Goal: Task Accomplishment & Management: Manage account settings

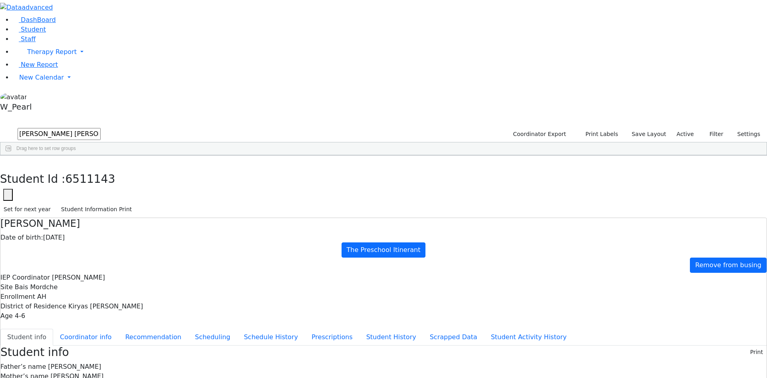
scroll to position [29, 0]
click at [40, 81] on span "New Calendar" at bounding box center [41, 78] width 45 height 8
click at [46, 97] on span "Calendar" at bounding box center [31, 94] width 29 height 8
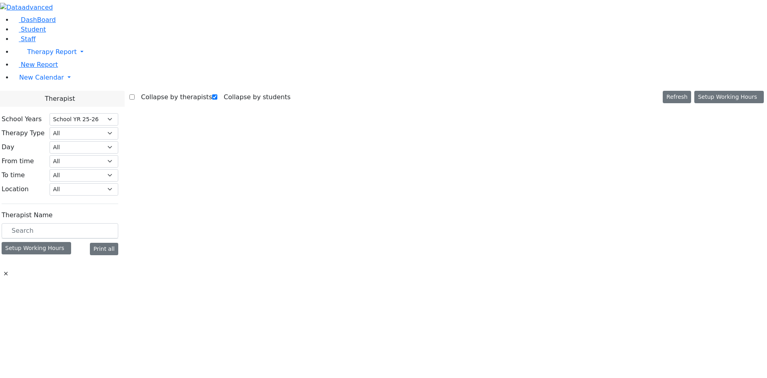
select select "212"
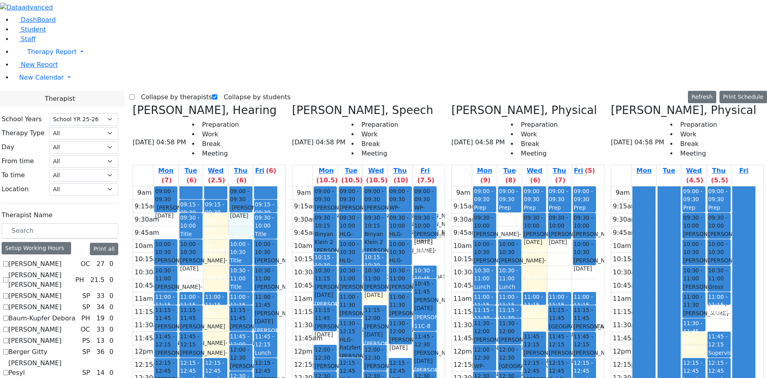
drag, startPoint x: 258, startPoint y: 81, endPoint x: 256, endPoint y: 88, distance: 7.5
click at [256, 186] on div "9am 9:15am 9:30am 9:45am 10am 10:15am 10:30am 10:45am 11am 11:15am 11:30am 11:4…" at bounding box center [205, 351] width 145 height 330
click at [236, 186] on div "9am 9:15am 9:30am 9:45am 10am 10:15am 10:30am 10:45am 11am 11:15am 11:30am 11:4…" at bounding box center [205, 351] width 145 height 330
click at [196, 186] on div "9am 9:15am 9:30am 9:45am 10am 10:15am 10:30am 10:45am 11am 11:15am 11:30am 11:4…" at bounding box center [205, 351] width 145 height 330
drag, startPoint x: 236, startPoint y: 84, endPoint x: 243, endPoint y: 92, distance: 10.5
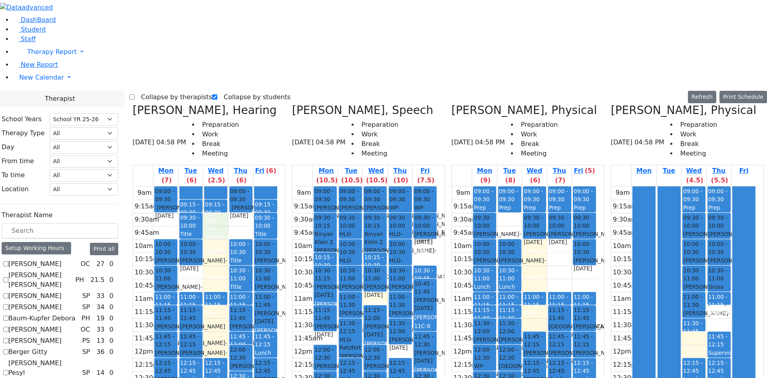
click at [239, 186] on div "9am 9:15am 9:30am 9:45am 10am 10:15am 10:30am 10:45am 11am 11:15am 11:30am 11:4…" at bounding box center [205, 351] width 145 height 330
drag, startPoint x: 255, startPoint y: 81, endPoint x: 255, endPoint y: 85, distance: 4.0
click at [255, 186] on div "9am 9:15am 9:30am 9:45am 10am 10:15am 10:30am 10:45am 11am 11:15am 11:30am 11:4…" at bounding box center [205, 351] width 145 height 330
drag, startPoint x: 243, startPoint y: 80, endPoint x: 243, endPoint y: 84, distance: 4.4
click at [243, 186] on div "9am 9:15am 9:30am 9:45am 10am 10:15am 10:30am 10:45am 11am 11:15am 11:30am 11:4…" at bounding box center [205, 351] width 145 height 330
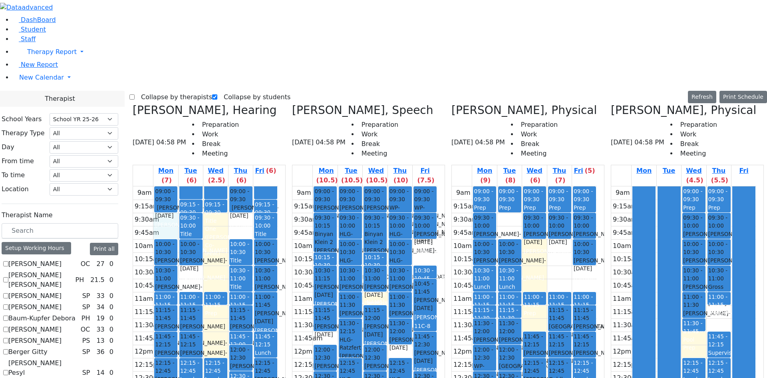
drag, startPoint x: 195, startPoint y: 84, endPoint x: 195, endPoint y: 90, distance: 5.6
click at [195, 186] on div "9am 9:15am 9:30am 9:45am 10am 10:15am 10:30am 10:45am 11am 11:15am 11:30am 11:4…" at bounding box center [205, 351] width 145 height 330
click at [202, 186] on div at bounding box center [191, 192] width 22 height 12
drag, startPoint x: 225, startPoint y: 50, endPoint x: 214, endPoint y: 50, distance: 10.4
click at [202, 186] on div at bounding box center [191, 192] width 22 height 12
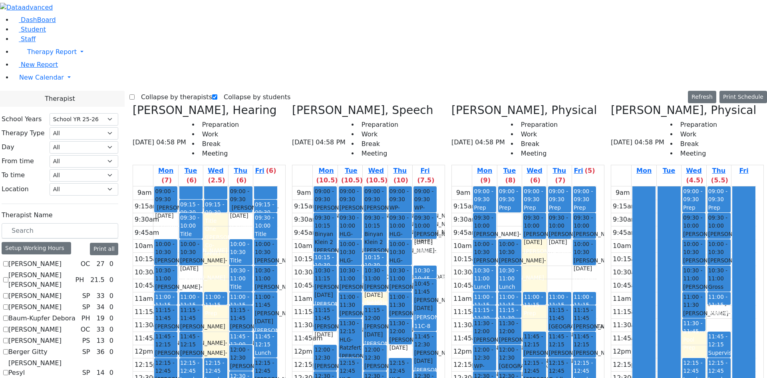
click at [227, 186] on div at bounding box center [216, 192] width 22 height 12
drag, startPoint x: 230, startPoint y: 51, endPoint x: 213, endPoint y: 51, distance: 16.8
click at [213, 186] on tr "09:00 - 09:30 Ferencz Simon - 01/09/2020 Renzoni Rebecca 10:00 - 10:30 Breuer S…" at bounding box center [205, 351] width 145 height 330
drag, startPoint x: 193, startPoint y: 75, endPoint x: 190, endPoint y: 84, distance: 9.5
click at [189, 186] on div "9am 9:15am 9:30am 9:45am 10am 10:15am 10:30am 10:45am 11am 11:15am 11:30am 11:4…" at bounding box center [205, 351] width 145 height 330
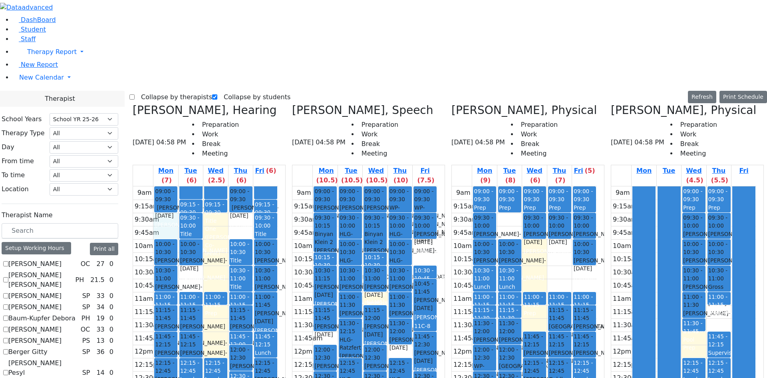
click at [202, 186] on div at bounding box center [191, 192] width 22 height 12
click at [193, 186] on div "9am 9:15am 9:30am 9:45am 10am 10:15am 10:30am 10:45am 11am 11:15am 11:30am 11:4…" at bounding box center [205, 351] width 145 height 330
click at [202, 186] on div at bounding box center [191, 192] width 22 height 12
click at [227, 186] on div at bounding box center [216, 192] width 22 height 12
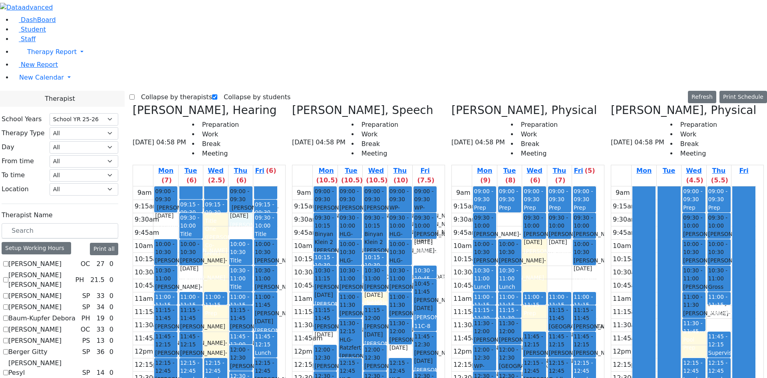
click at [260, 186] on div "9am 9:15am 9:30am 9:45am 10am 10:15am 10:30am 10:45am 11am 11:15am 11:30am 11:4…" at bounding box center [205, 351] width 145 height 330
drag, startPoint x: 239, startPoint y: 80, endPoint x: 238, endPoint y: 86, distance: 5.3
click at [238, 186] on div "9am 9:15am 9:30am 9:45am 10am 10:15am 10:30am 10:45am 11am 11:15am 11:30am 11:4…" at bounding box center [205, 351] width 145 height 330
click at [253, 186] on div "9am 9:15am 9:30am 9:45am 10am 10:15am 10:30am 10:45am 11am 11:15am 11:30am 11:4…" at bounding box center [205, 351] width 145 height 330
click at [277, 186] on div at bounding box center [266, 192] width 22 height 12
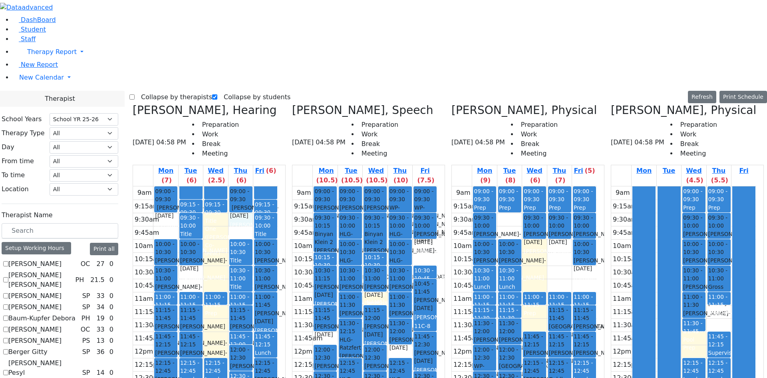
click at [263, 186] on div "9am 9:15am 9:30am 9:45am 10am 10:15am 10:30am 10:45am 11am 11:15am 11:30am 11:4…" at bounding box center [205, 351] width 145 height 330
click at [186, 186] on div "9am 9:15am 9:30am 9:45am 10am 10:15am 10:30am 10:45am 11am 11:15am 11:30am 11:4…" at bounding box center [205, 351] width 145 height 330
click at [202, 186] on div at bounding box center [191, 192] width 22 height 12
drag, startPoint x: 236, startPoint y: 53, endPoint x: 247, endPoint y: 63, distance: 14.4
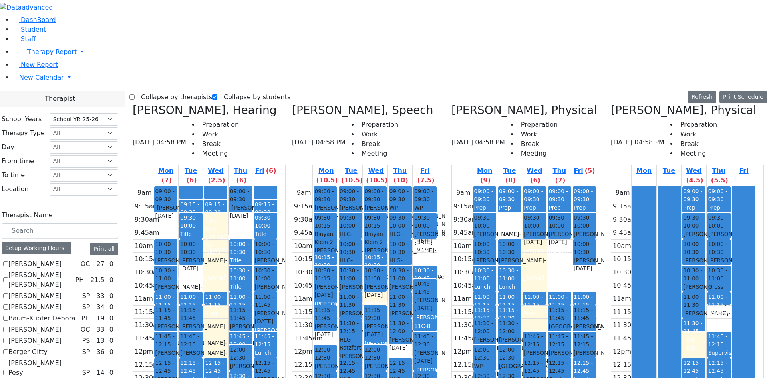
click at [227, 186] on div at bounding box center [216, 192] width 22 height 12
click at [262, 186] on div "9am 9:15am 9:30am 9:45am 10am 10:15am 10:30am 10:45am 11am 11:15am 11:30am 11:4…" at bounding box center [205, 351] width 145 height 330
drag, startPoint x: 247, startPoint y: 80, endPoint x: 245, endPoint y: 88, distance: 7.9
click at [245, 186] on div "9am 9:15am 9:30am 9:45am 10am 10:15am 10:30am 10:45am 11am 11:15am 11:30am 11:4…" at bounding box center [205, 351] width 145 height 330
drag, startPoint x: 185, startPoint y: 59, endPoint x: 185, endPoint y: 70, distance: 10.4
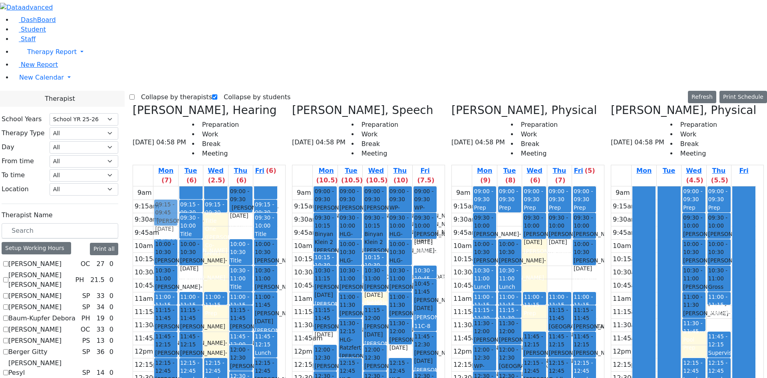
click at [178, 186] on div "09:00 - 09:30 Ferencz Simon - 01/09/2020 Renzoni Rebecca 10:00 - 10:30 Breuer S…" at bounding box center [165, 351] width 24 height 330
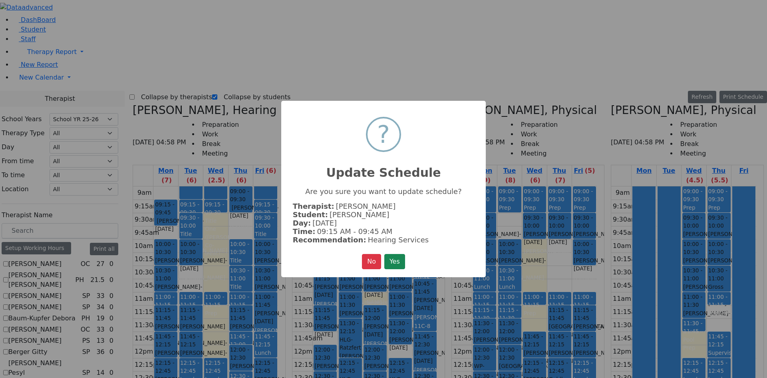
click at [384, 254] on button "Yes" at bounding box center [394, 261] width 21 height 15
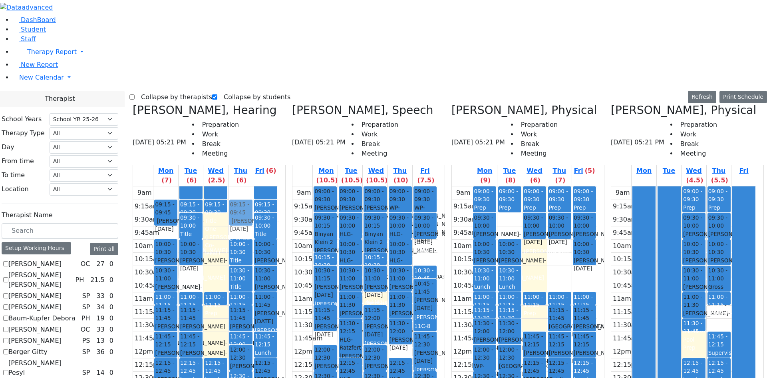
click at [253, 186] on div "09:00 - 09:30 Ferencz Simon - 01/09/2020 Renzoni Rebecca 10:00 - 10:30 Title On…" at bounding box center [241, 351] width 24 height 330
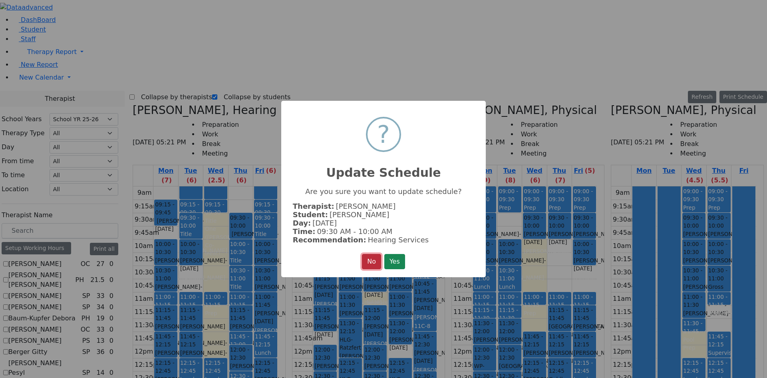
click at [372, 255] on button "No" at bounding box center [371, 261] width 19 height 15
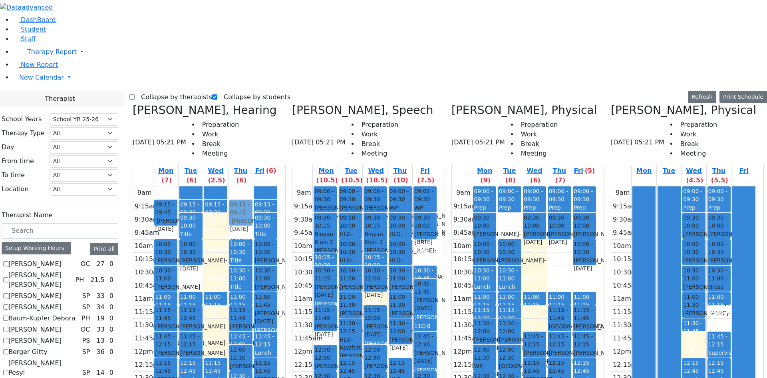
drag, startPoint x: 257, startPoint y: 61, endPoint x: 259, endPoint y: 73, distance: 12.5
click at [253, 186] on div "09:00 - 09:30 Ferencz Simon - 01/09/2020 Renzoni Rebecca 10:00 - 10:30 Title On…" at bounding box center [241, 351] width 24 height 330
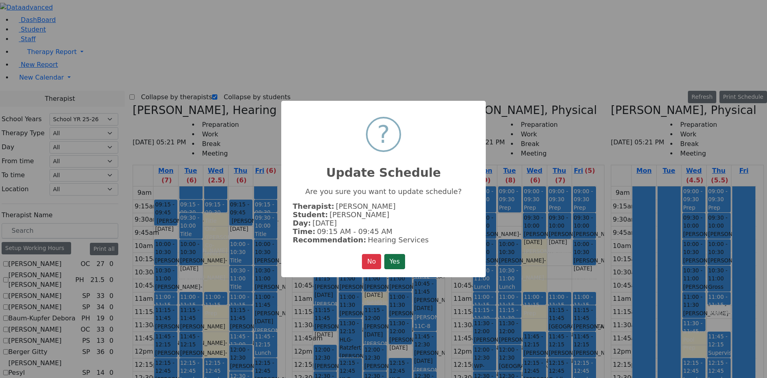
click at [394, 255] on button "Yes" at bounding box center [394, 261] width 21 height 15
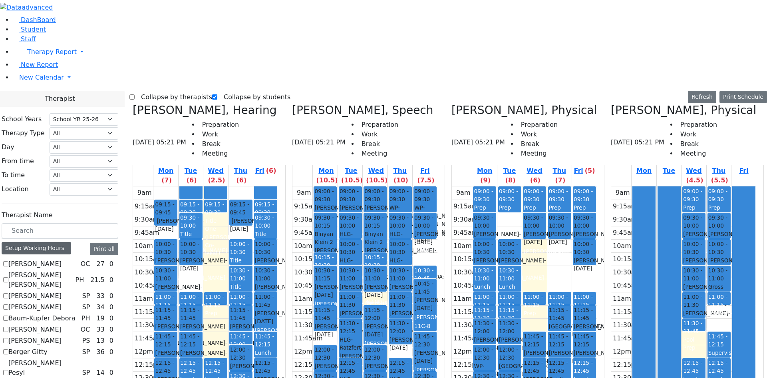
click at [41, 242] on div "Setup Working Hours" at bounding box center [37, 248] width 70 height 12
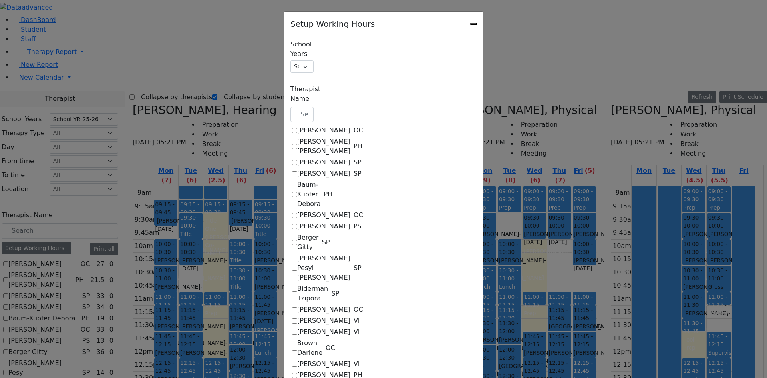
scroll to position [639, 0]
checkbox input "true"
select select "09:00:00"
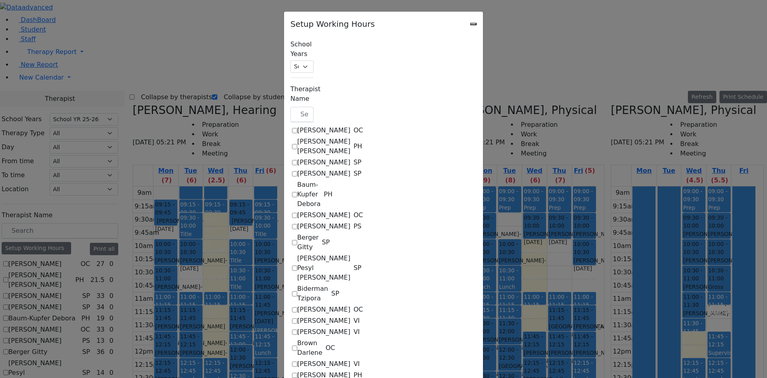
select select "15:15:00"
select select "1"
select select "15:00:00"
select select "19:00:00"
select select "09:15:00"
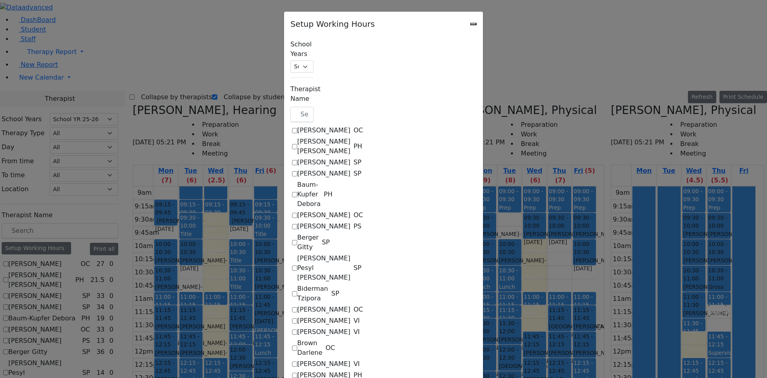
select select "15:15:00"
select select "1"
select select "15:00:00"
select select "19:00:00"
select select "09:15:00"
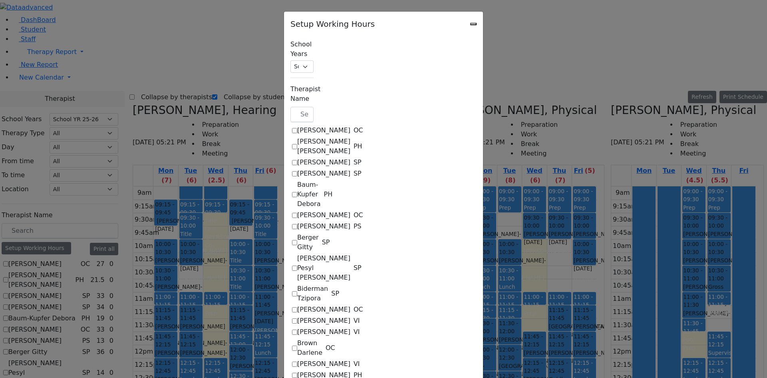
select select "15:15:00"
select select "1"
select select "15:00:00"
select select "19:00:00"
select select "09:00:00"
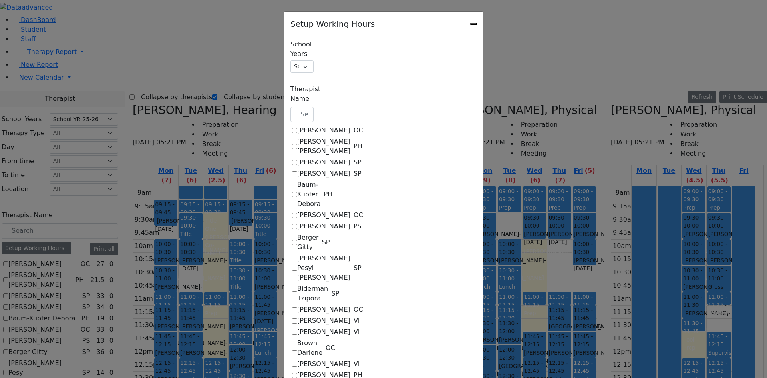
select select "15:15:00"
select select "1"
select select "15:00:00"
select select "19:00:00"
select select "09:15:00"
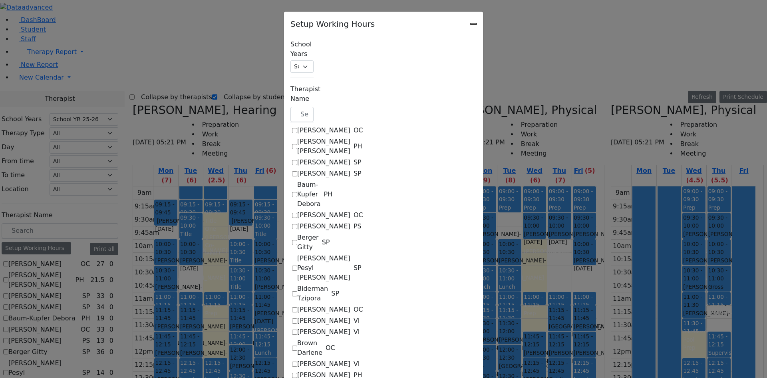
select select "13:00:00"
select select "1"
select select "15:00:00"
select select "19:00:00"
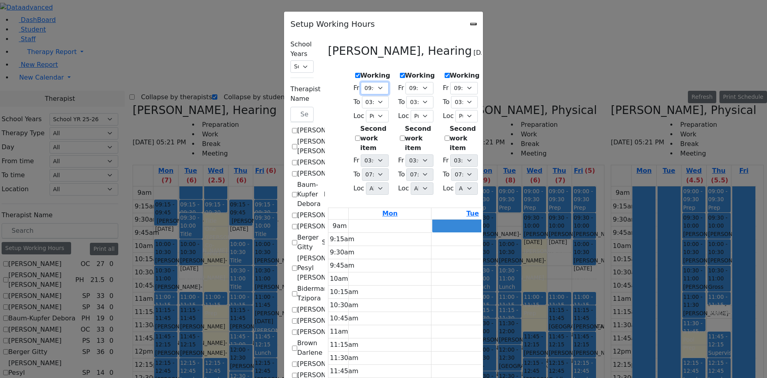
click at [361, 83] on select "07:00 AM 07:15 AM 07:30 AM 07:45 AM 08:00 AM 08:15 AM 08:30 AM 08:45 AM 09:00 A…" at bounding box center [375, 88] width 28 height 12
select select "09:15:00"
click at [361, 82] on select "07:00 AM 07:15 AM 07:30 AM 07:45 AM 08:00 AM 08:15 AM 08:30 AM 08:45 AM 09:00 A…" at bounding box center [375, 88] width 28 height 12
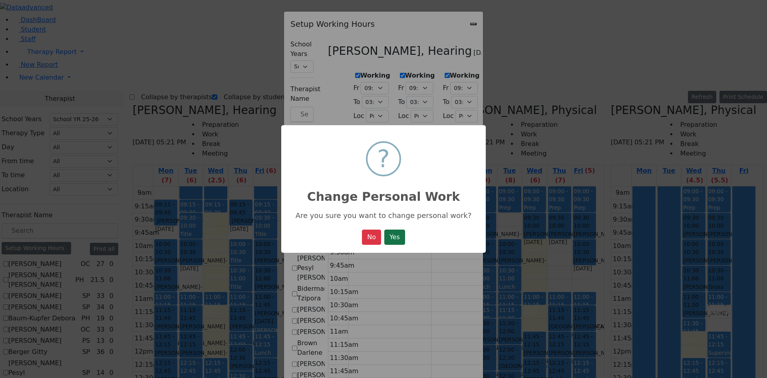
click at [396, 237] on button "Yes" at bounding box center [394, 236] width 21 height 15
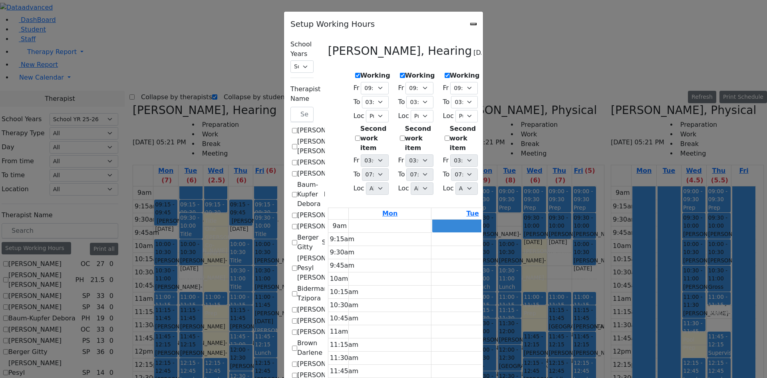
select select "09:15:00"
select select "15:15:00"
select select "1"
select select "15:00:00"
select select "19:00:00"
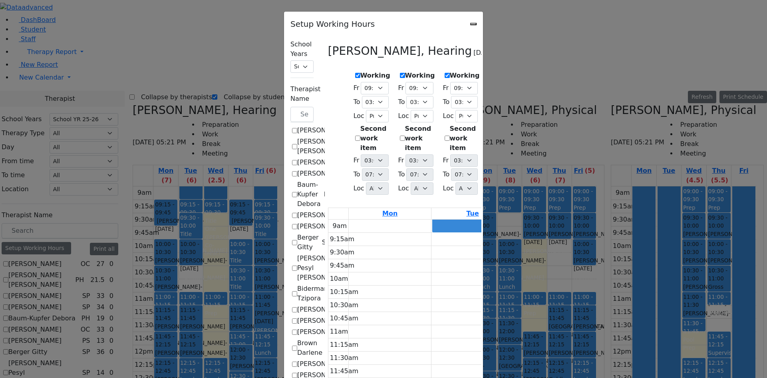
select select "09:15:00"
select select "15:15:00"
select select "1"
select select "15:00:00"
select select "19:00:00"
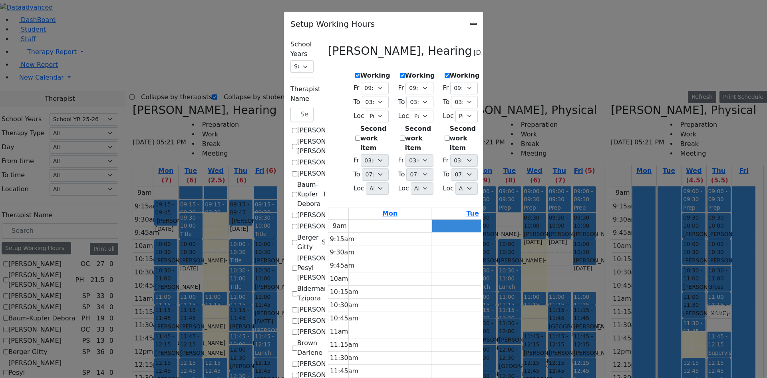
select select "09:15:00"
select select "15:15:00"
select select "1"
select select "15:00:00"
select select "19:00:00"
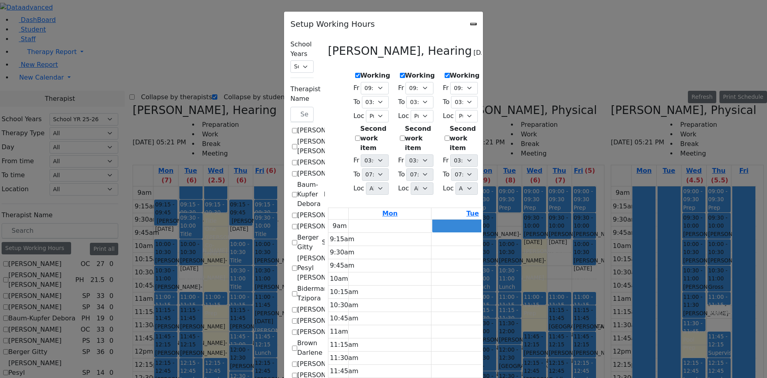
select select "09:00:00"
select select "15:15:00"
select select "1"
select select "15:00:00"
select select "19:00:00"
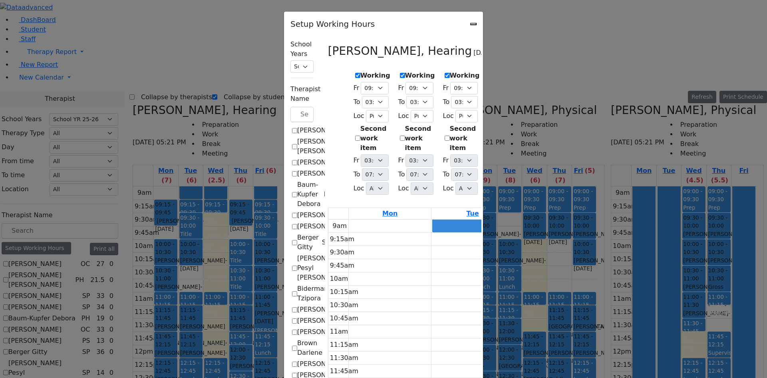
select select "09:15:00"
select select "13:00:00"
select select "1"
select select "15:00:00"
select select "19:00:00"
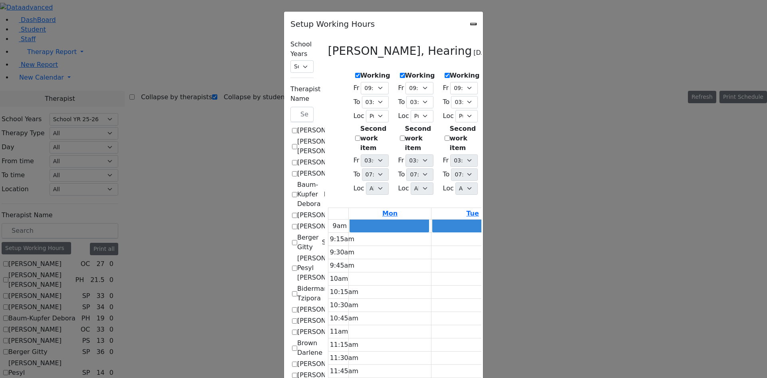
click at [518, 82] on select "07:00 AM 07:15 AM 07:30 AM 07:45 AM 08:00 AM 08:15 AM 08:30 AM 08:45 AM 09:00 A…" at bounding box center [509, 88] width 28 height 12
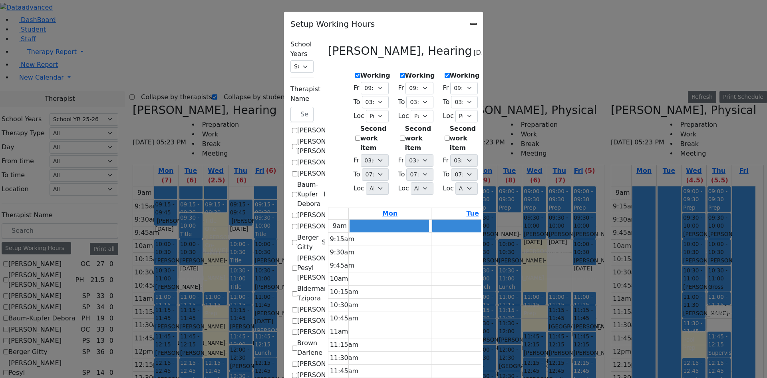
select select "09:15:00"
click at [496, 82] on select "07:00 AM 07:15 AM 07:30 AM 07:45 AM 08:00 AM 08:15 AM 08:30 AM 08:45 AM 09:00 A…" at bounding box center [509, 88] width 28 height 12
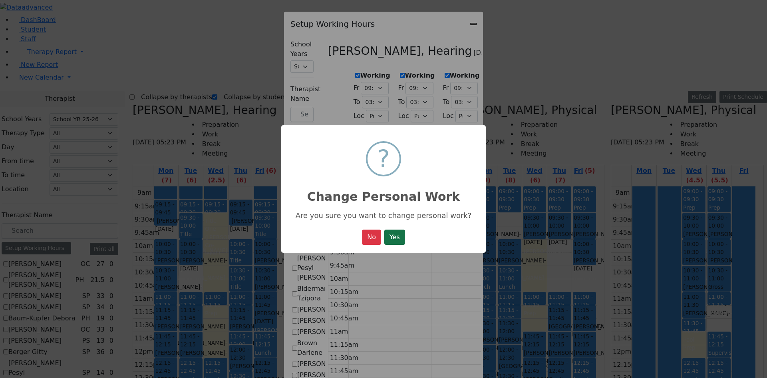
click at [400, 243] on button "Yes" at bounding box center [394, 236] width 21 height 15
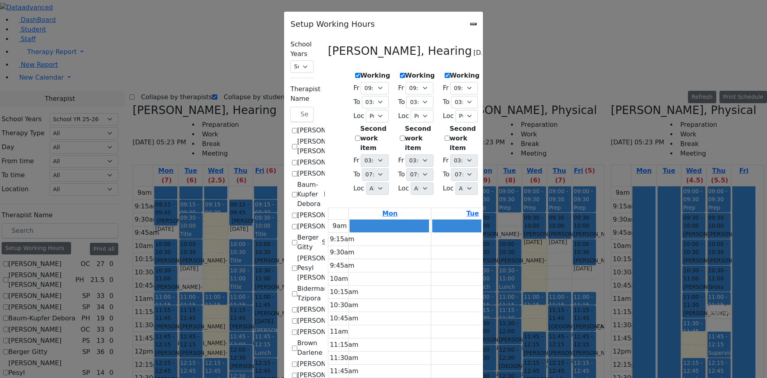
select select "09:15:00"
select select "15:15:00"
select select "1"
select select "15:00:00"
select select "19:00:00"
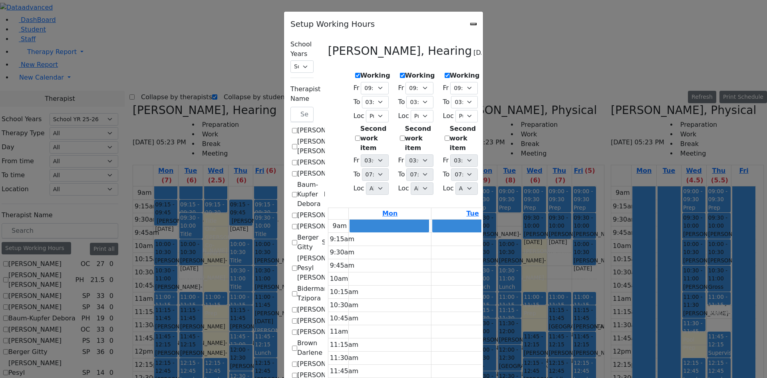
select select "09:15:00"
select select "15:15:00"
select select "1"
select select "15:00:00"
select select "19:00:00"
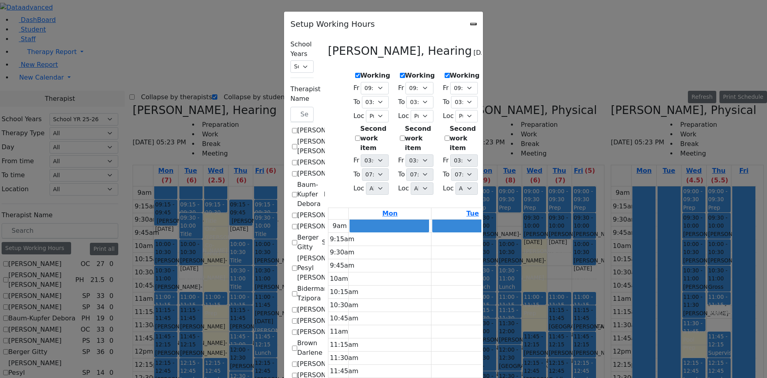
select select "09:15:00"
select select "15:15:00"
select select "1"
select select "15:00:00"
select select "19:00:00"
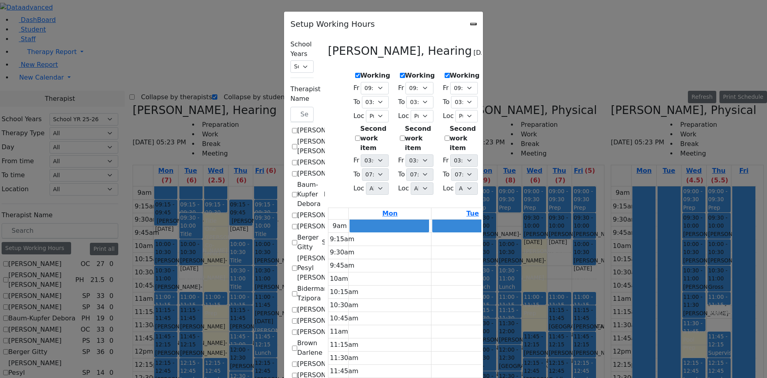
select select "09:15:00"
select select "15:15:00"
select select "1"
select select "15:00:00"
select select "19:00:00"
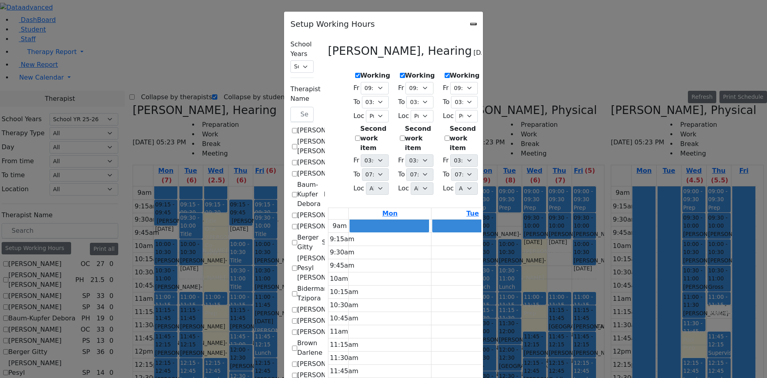
select select "09:15:00"
select select "13:00:00"
select select "1"
select select "15:00:00"
select select "19:00:00"
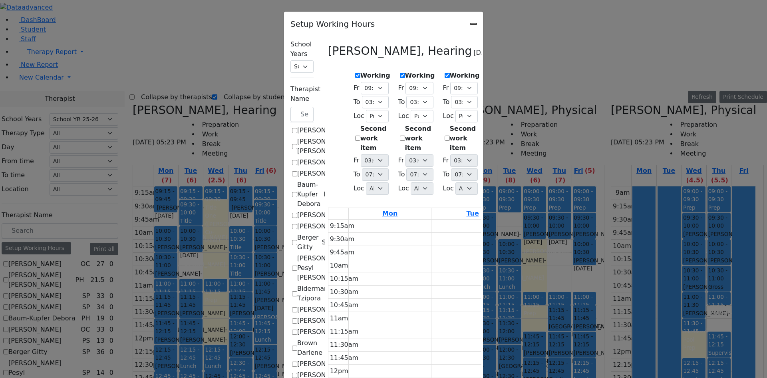
click at [483, 23] on div "Setup Working Hours" at bounding box center [383, 22] width 199 height 20
click at [474, 24] on icon "Close" at bounding box center [474, 24] width 0 height 0
checkbox input "false"
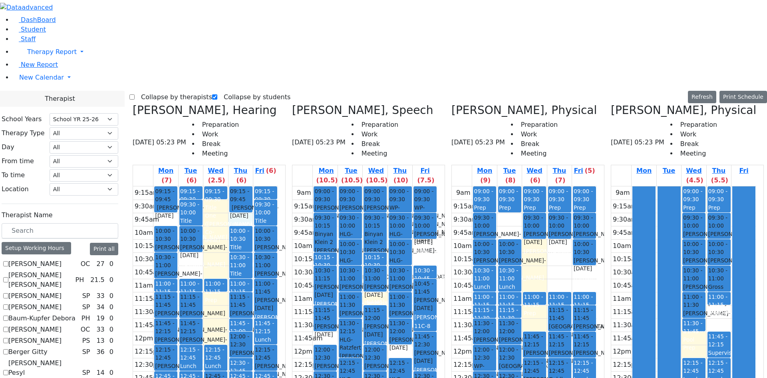
click at [259, 186] on div "9:15am 9:30am 9:45am 10am 10:15am 10:30am 10:45am 11am 11:15am 11:30am 11:45am …" at bounding box center [205, 344] width 145 height 317
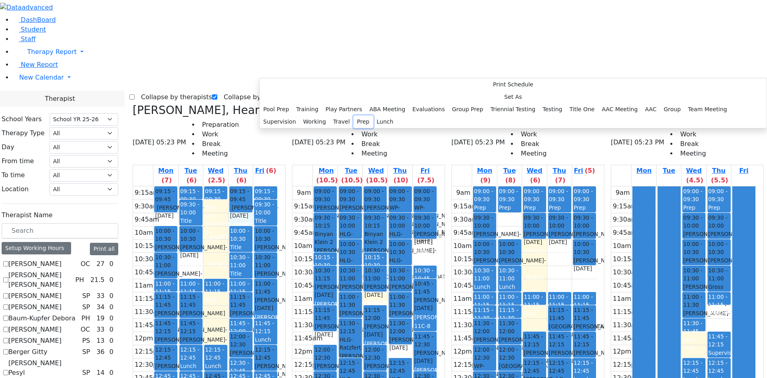
click at [368, 128] on button "Prep" at bounding box center [364, 121] width 20 height 12
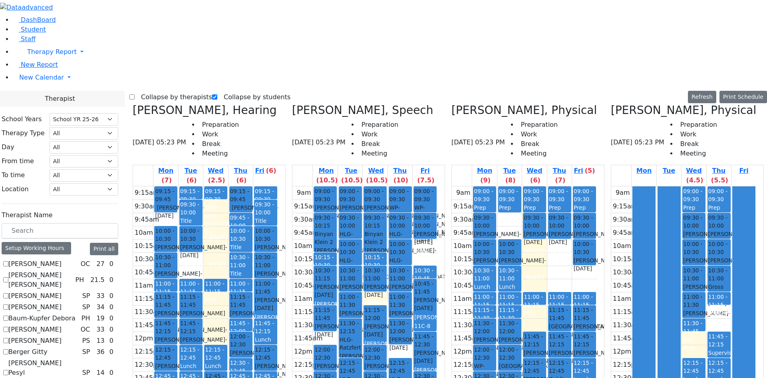
click at [191, 186] on div "9:15am 9:30am 9:45am 10am 10:15am 10:30am 10:45am 11am 11:15am 11:30am 11:45am …" at bounding box center [205, 344] width 145 height 317
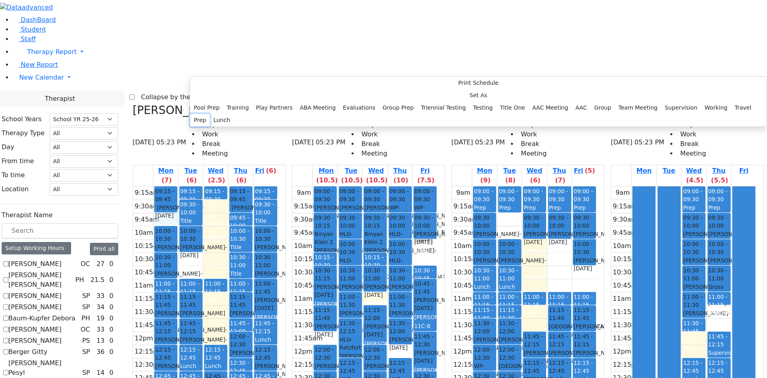
click at [210, 126] on button "Prep" at bounding box center [200, 120] width 20 height 12
